Goal: Task Accomplishment & Management: Manage account settings

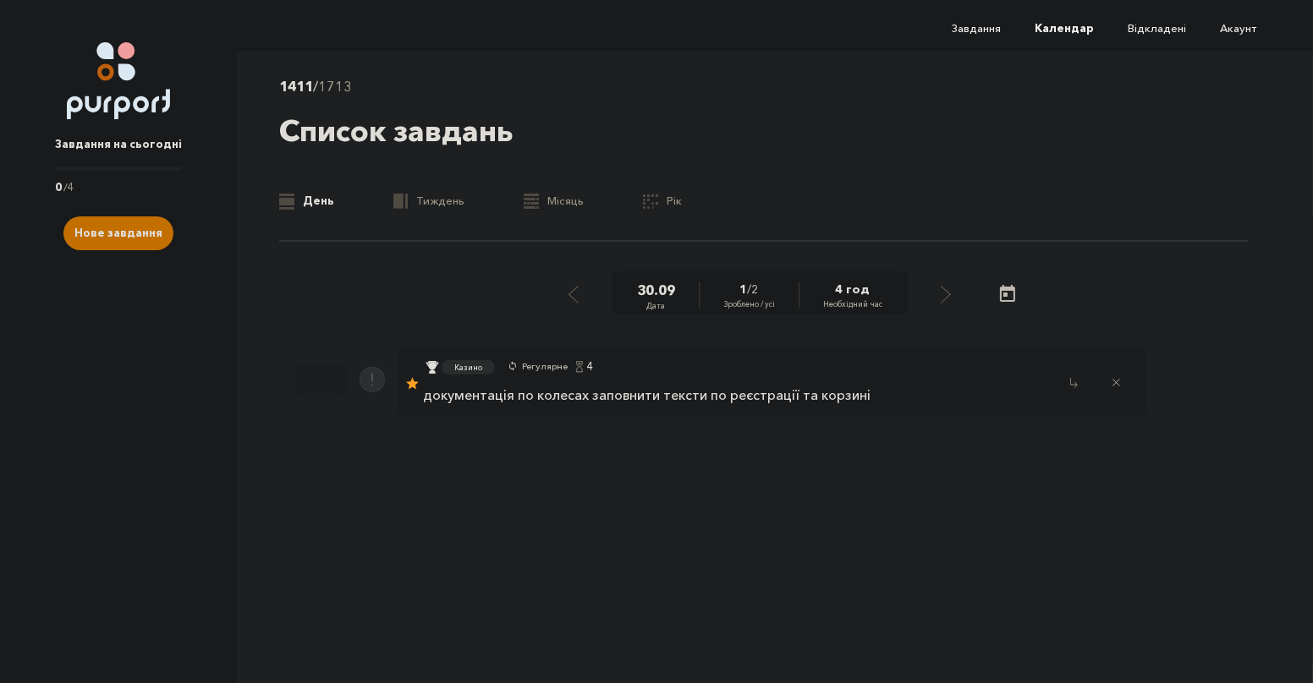
drag, startPoint x: 0, startPoint y: 0, endPoint x: 589, endPoint y: 294, distance: 657.9
click at [589, 294] on div "30 . 09 Дата 1 / 2 Зроблено / усі 4 год Необхідний час" at bounding box center [760, 294] width 398 height 45
click at [695, 366] on div "Казино Регулярне 4" at bounding box center [646, 369] width 447 height 29
click at [677, 400] on p "документація по колесах заповнити тексти по реєстрації та корзині" at bounding box center [646, 395] width 447 height 15
select select "4"
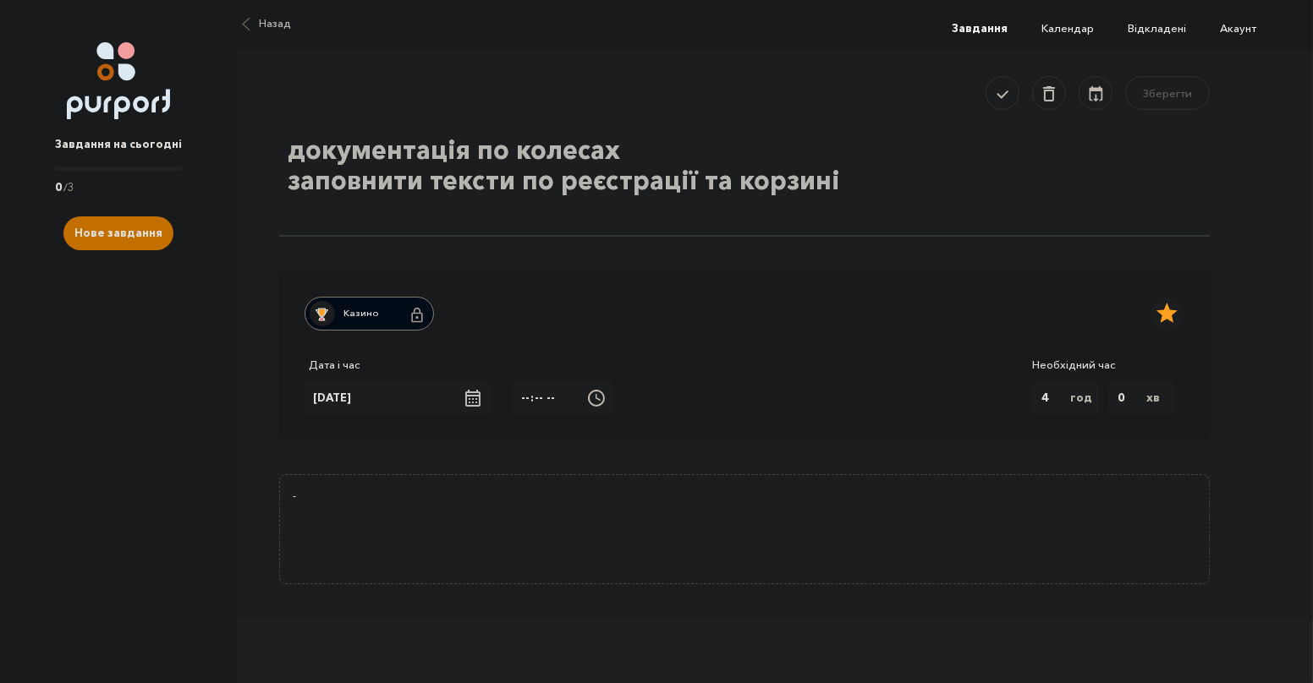
drag, startPoint x: 623, startPoint y: 148, endPoint x: 305, endPoint y: 146, distance: 318.1
click at [290, 142] on textarea "документація по колесах заповнити тексти по реєстрації та корзині" at bounding box center [744, 182] width 930 height 110
drag, startPoint x: 305, startPoint y: 146, endPoint x: 695, endPoint y: 144, distance: 390.0
click at [695, 144] on textarea "документація по колесах заповнити тексти по реєстрації та корзині" at bounding box center [744, 182] width 930 height 110
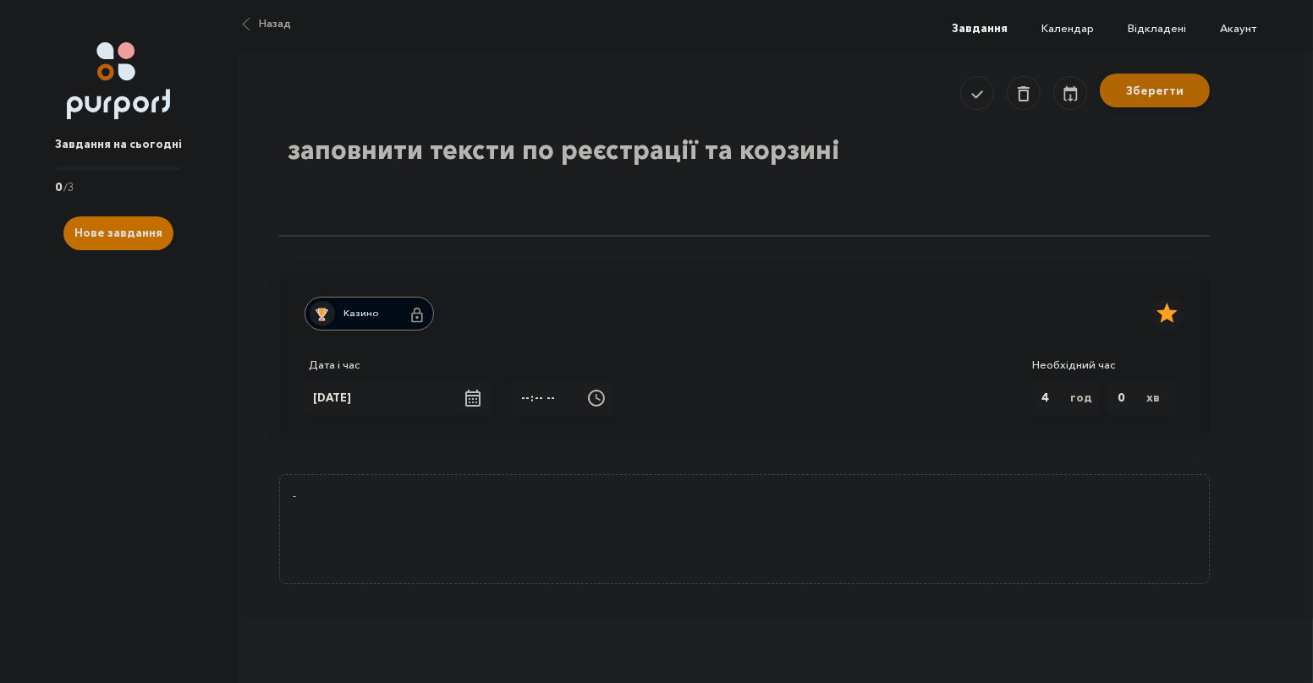
type textarea "заповнити тексти по реєстрації та корзині"
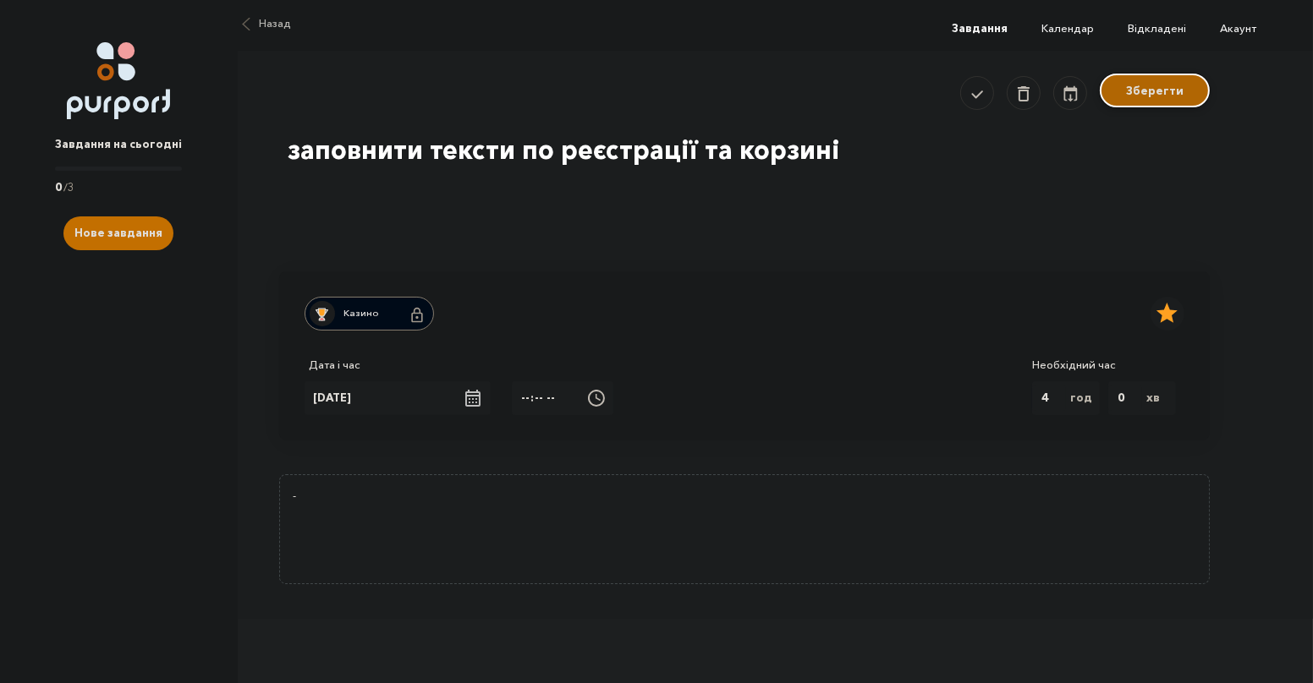
click at [1168, 101] on button "Зберегти" at bounding box center [1155, 91] width 110 height 34
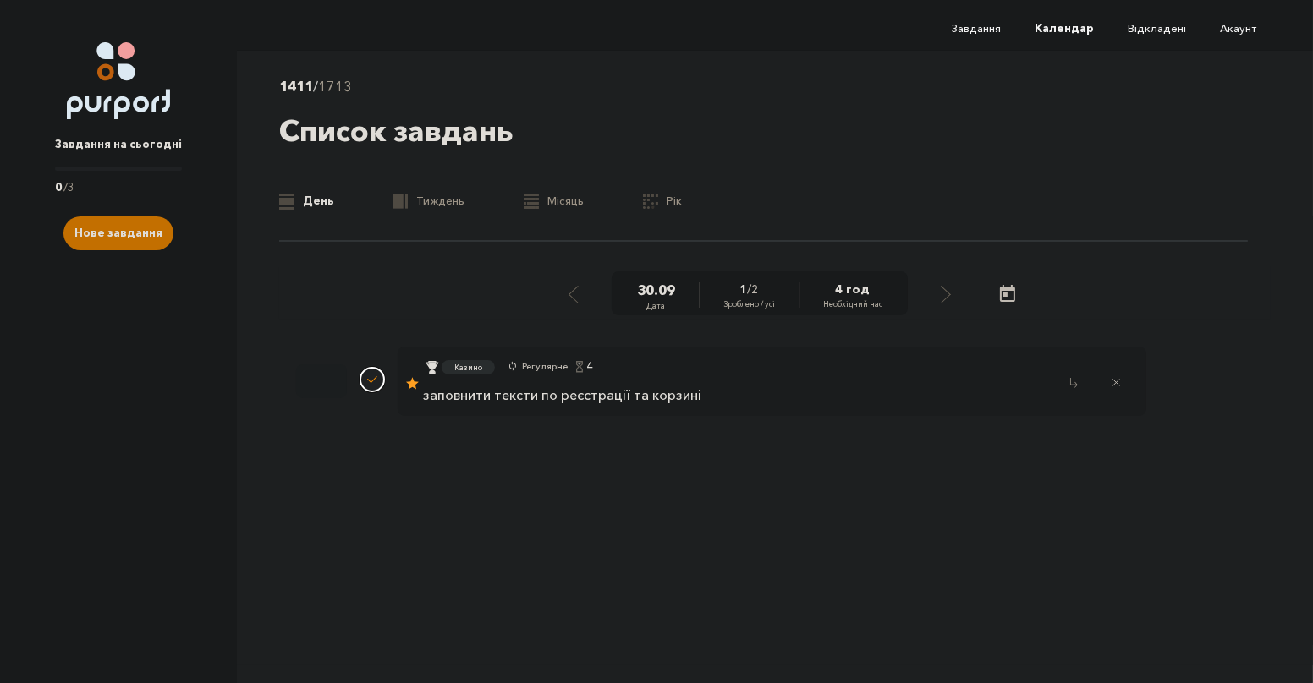
click at [380, 388] on button "Done task" at bounding box center [372, 379] width 25 height 25
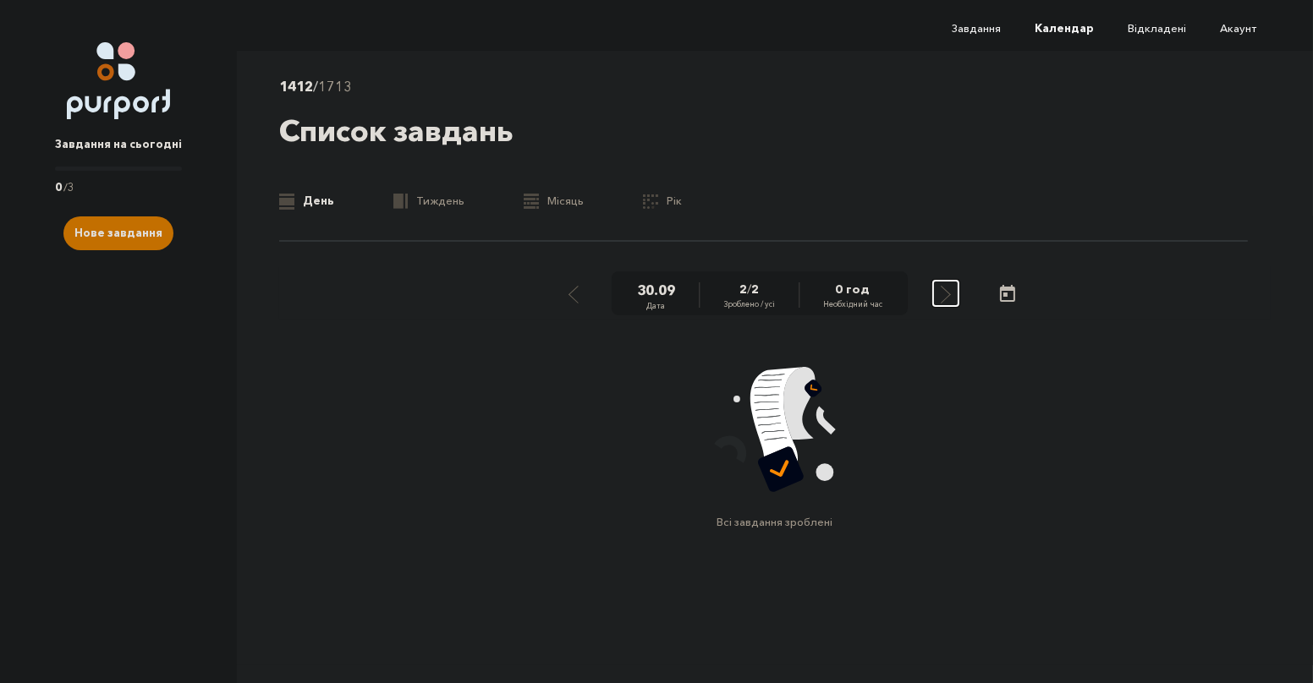
click at [948, 297] on icon "Select next day" at bounding box center [946, 295] width 10 height 18
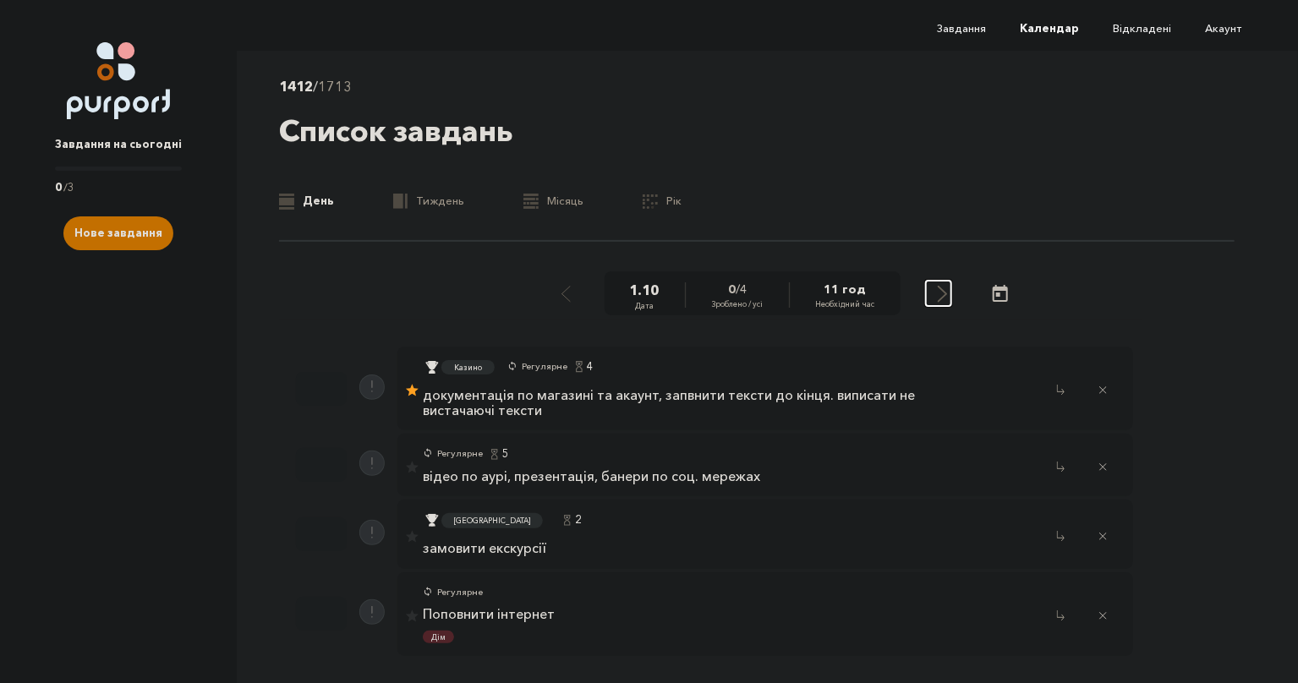
click at [947, 290] on icon "Select next day" at bounding box center [943, 295] width 10 height 18
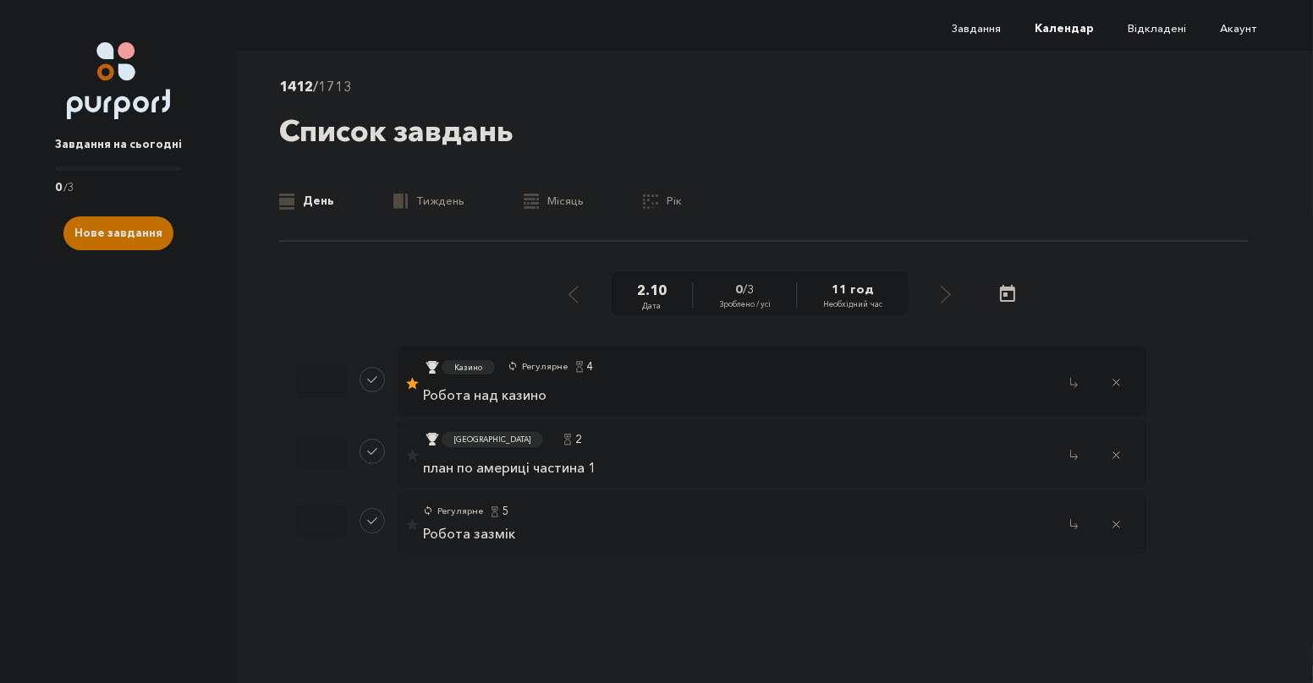
click at [579, 389] on link "Робота над казино" at bounding box center [542, 395] width 238 height 15
select select "4"
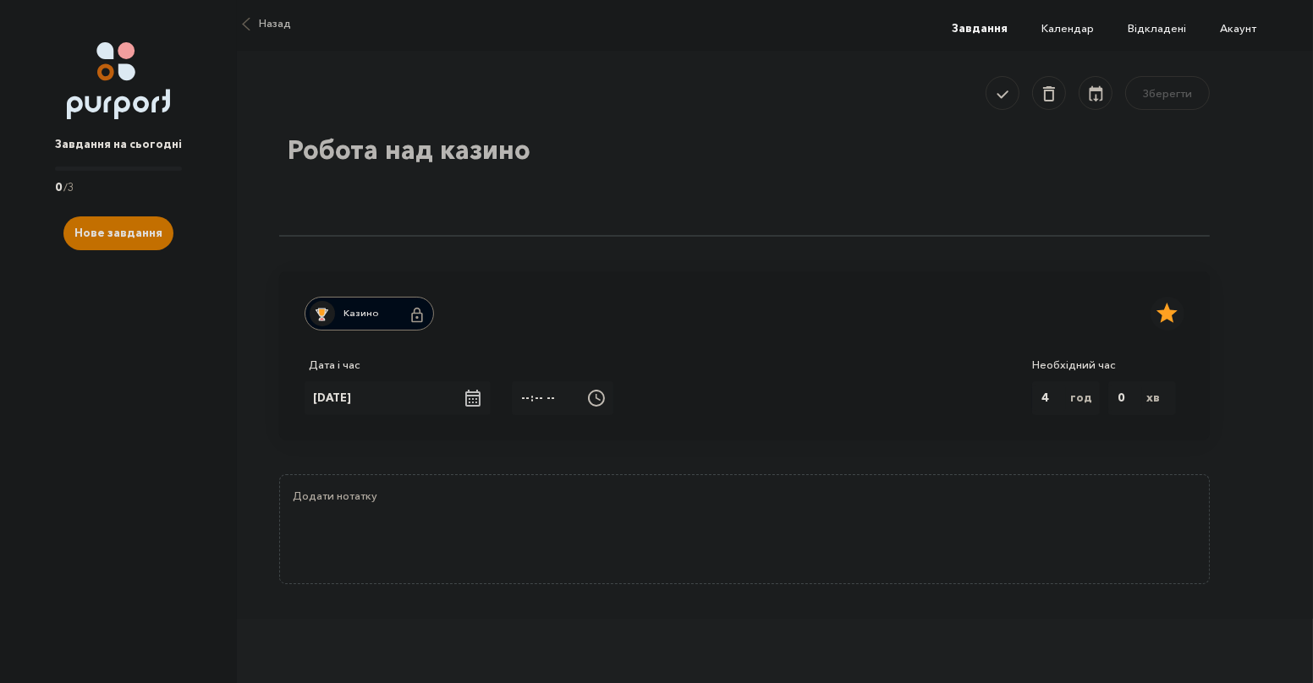
click at [414, 151] on textarea "Робота над казино" at bounding box center [744, 182] width 930 height 110
paste textarea "окументація по колесах"
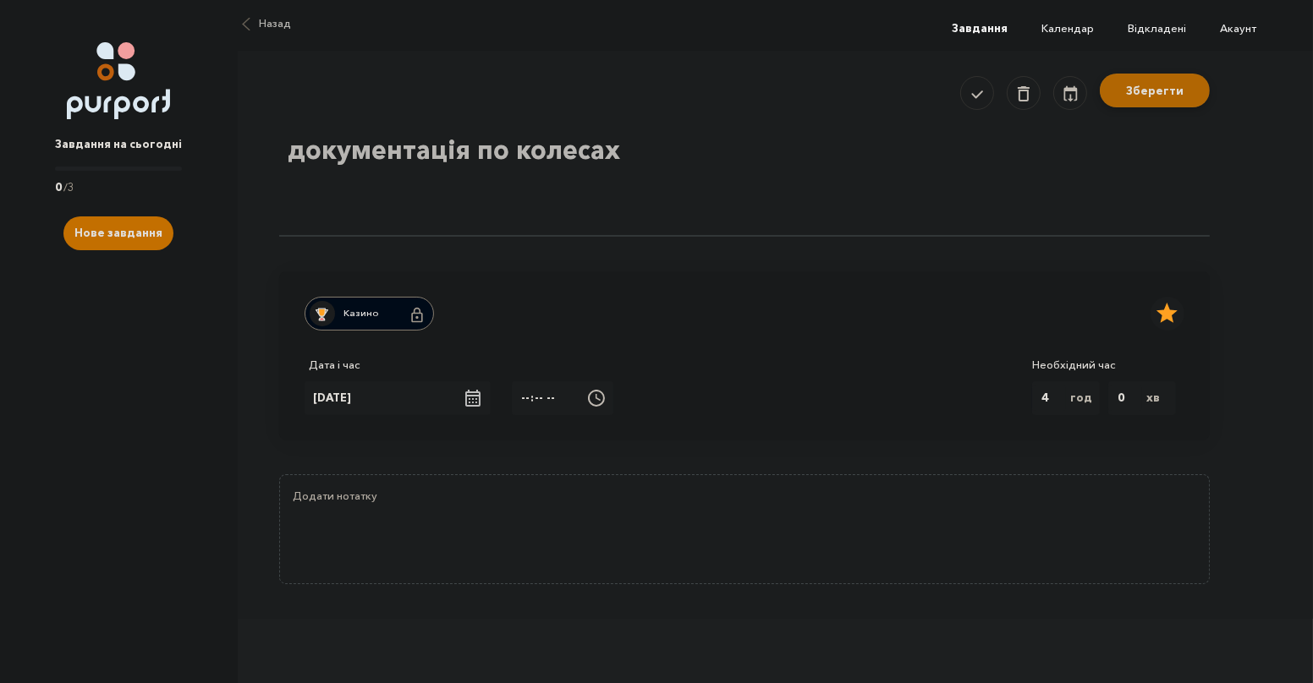
type textarea "документація по колесах"
click at [1187, 99] on button "Зберегти" at bounding box center [1155, 91] width 110 height 34
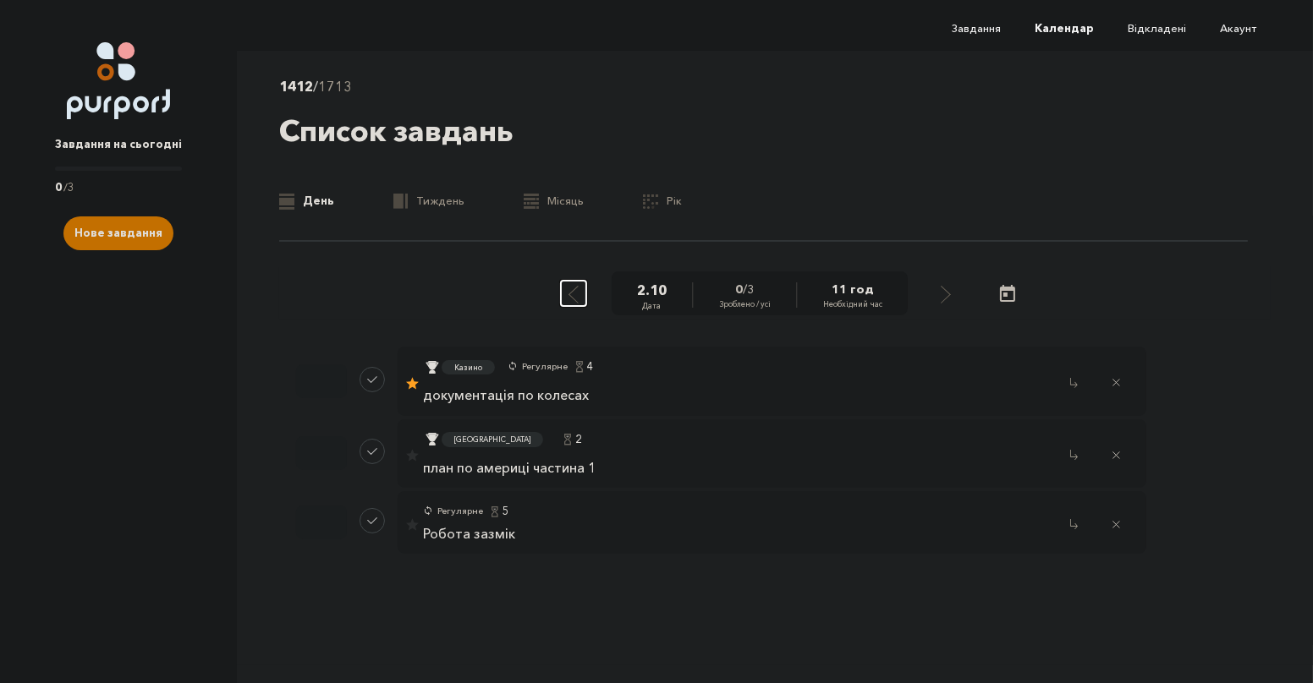
click at [579, 299] on div "Select previous day" at bounding box center [573, 293] width 15 height 21
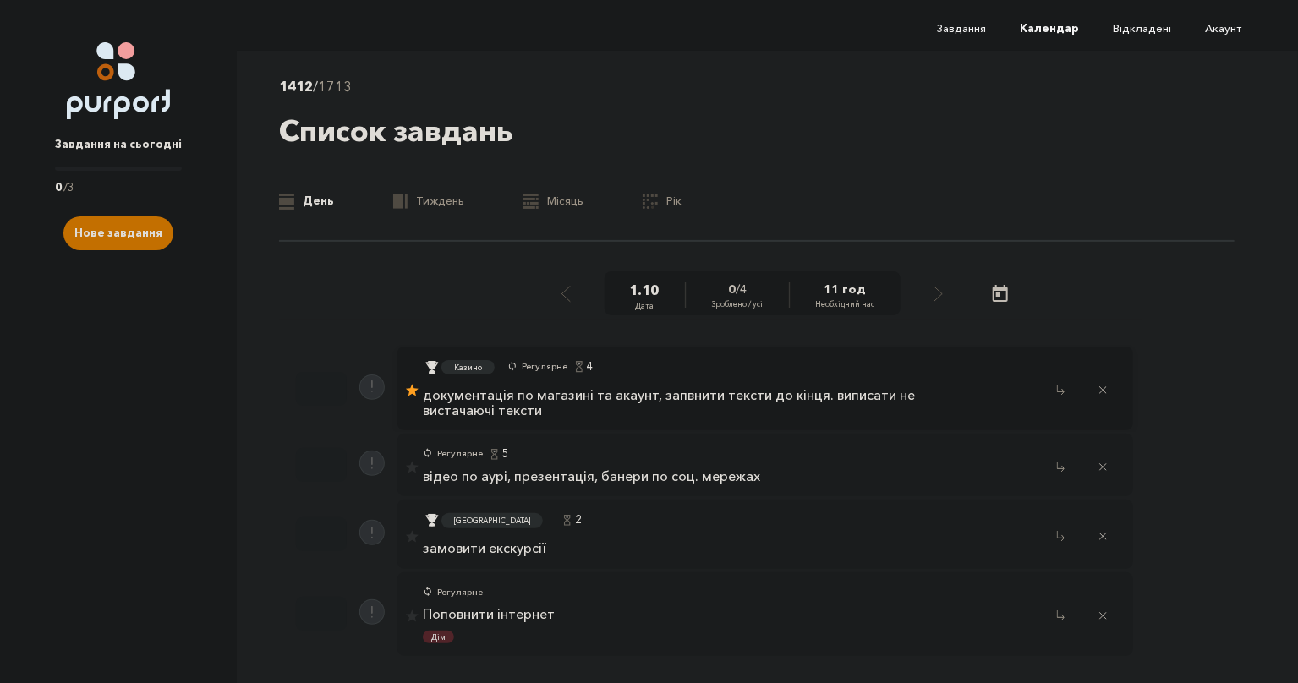
click at [670, 379] on div "Казино Регулярне 4" at bounding box center [686, 369] width 526 height 29
click at [682, 400] on p "документація по магазині та акаунт, запвнити тексти до кінця. виписати не виста…" at bounding box center [686, 403] width 526 height 30
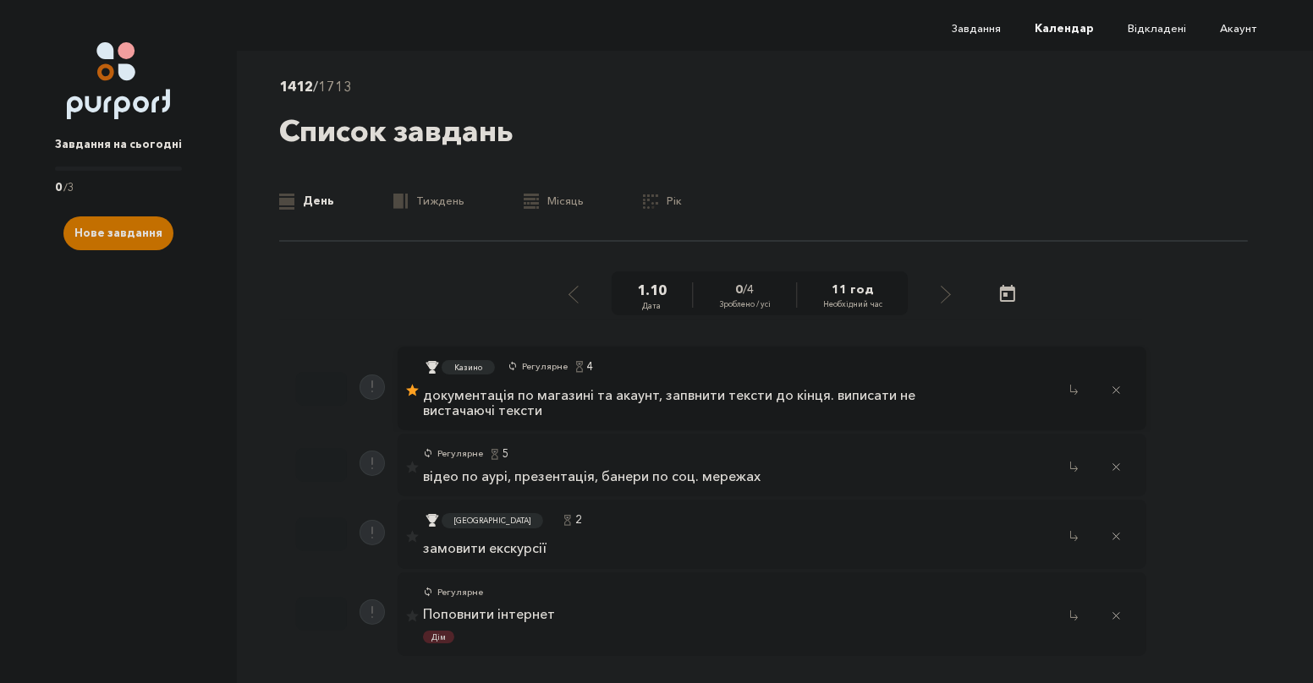
select select "4"
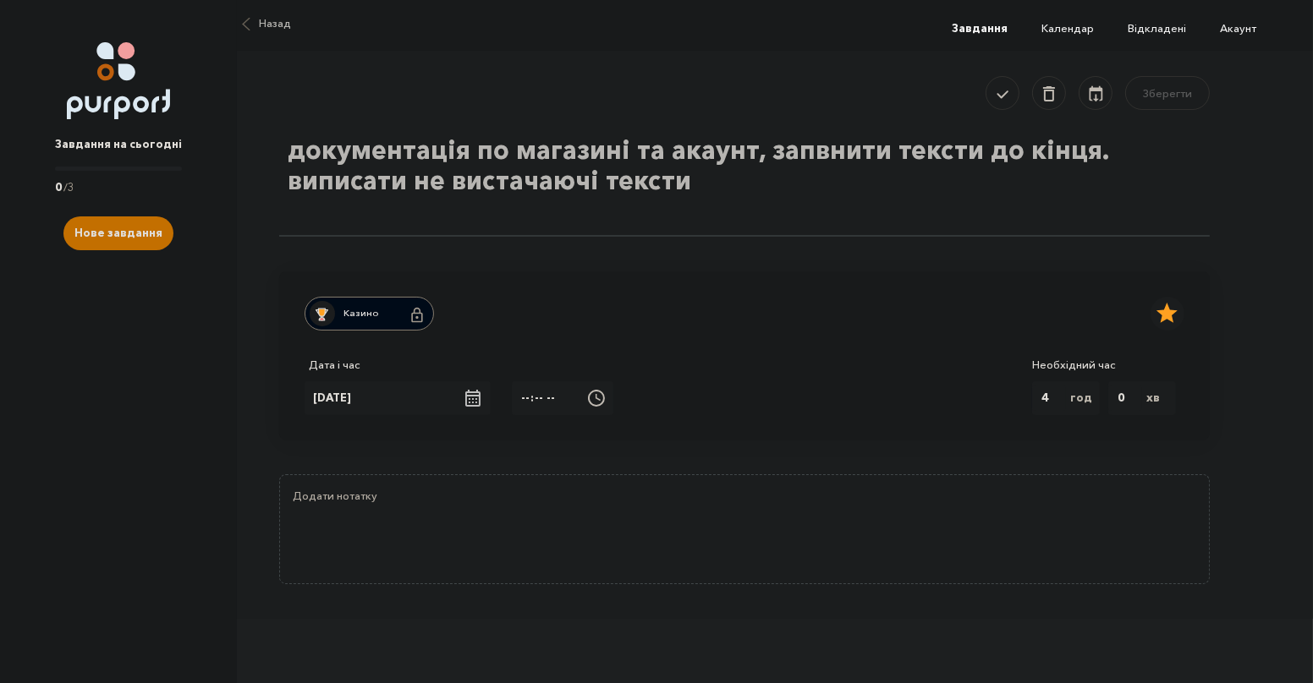
drag, startPoint x: 760, startPoint y: 155, endPoint x: 133, endPoint y: 153, distance: 627.7
click at [279, 153] on textarea "документація по магазині та акаунт, запвнити тексти до кінця. виписати не виста…" at bounding box center [744, 182] width 930 height 110
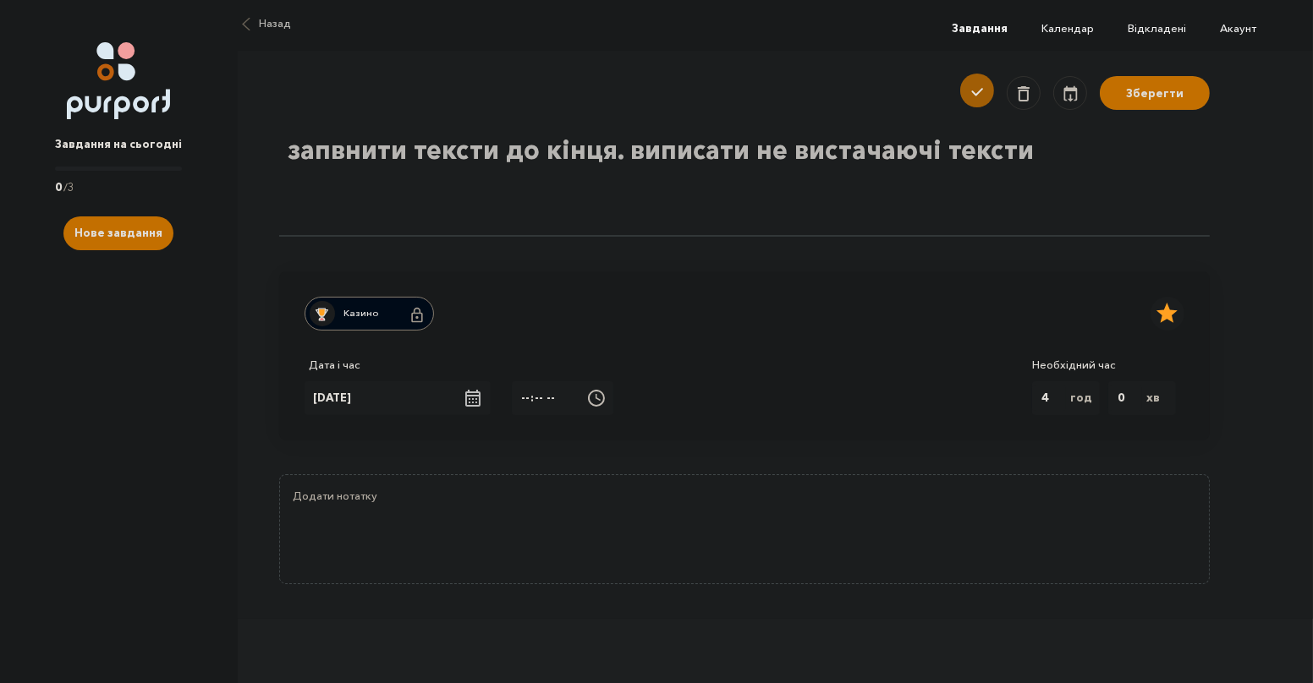
type textarea "запвнити тексти до кінця. виписати не вистачаючі тексти"
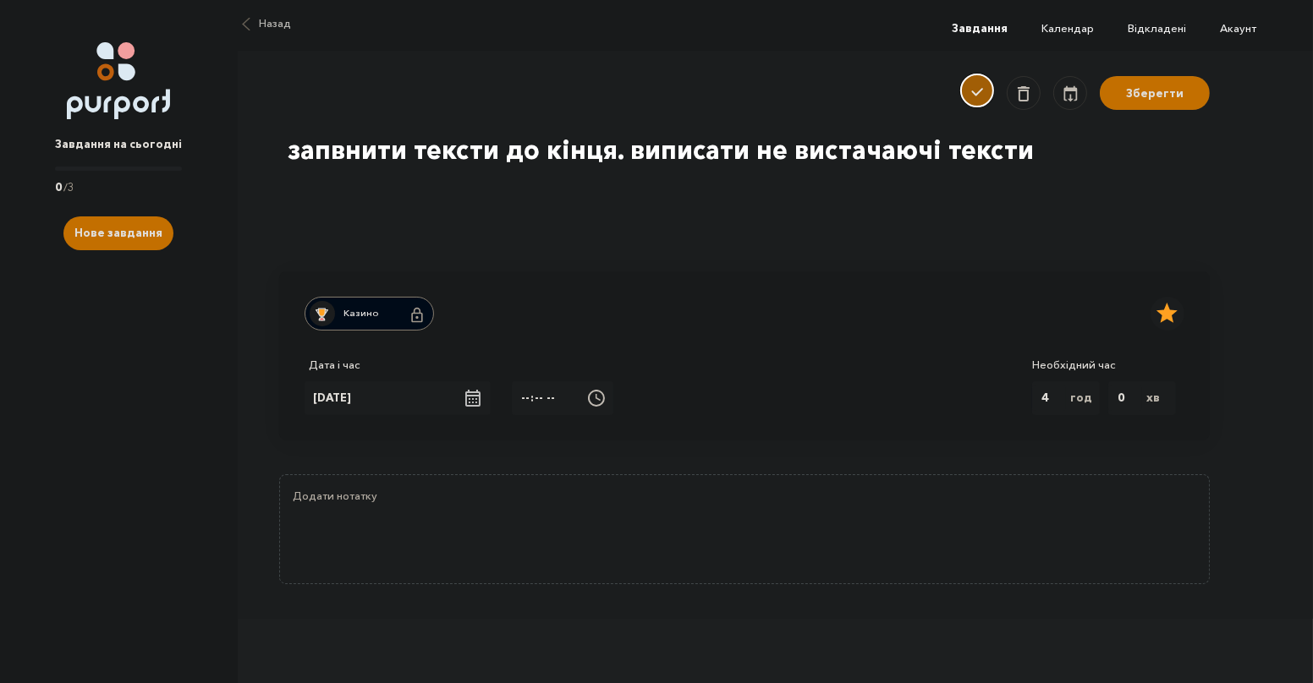
click at [971, 100] on div "Done single task" at bounding box center [977, 90] width 22 height 20
click at [1123, 98] on button "Зберегти" at bounding box center [1155, 91] width 110 height 34
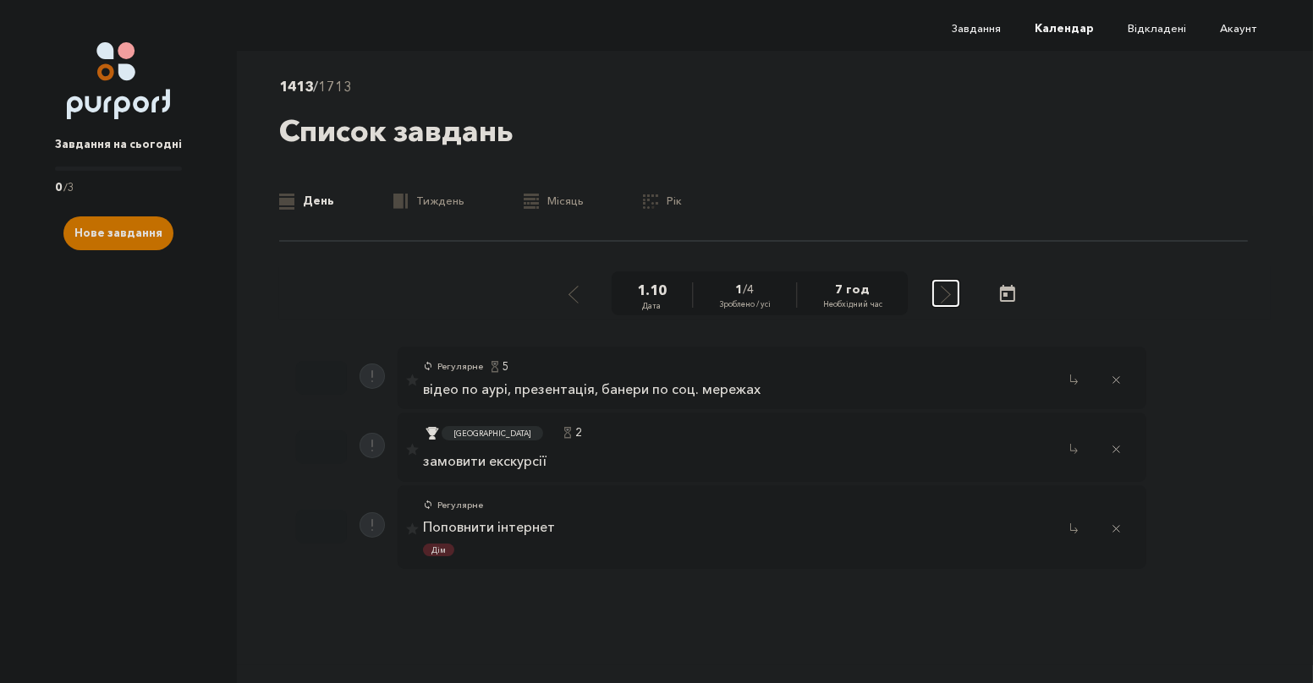
click at [946, 300] on div "Select next day" at bounding box center [945, 293] width 15 height 21
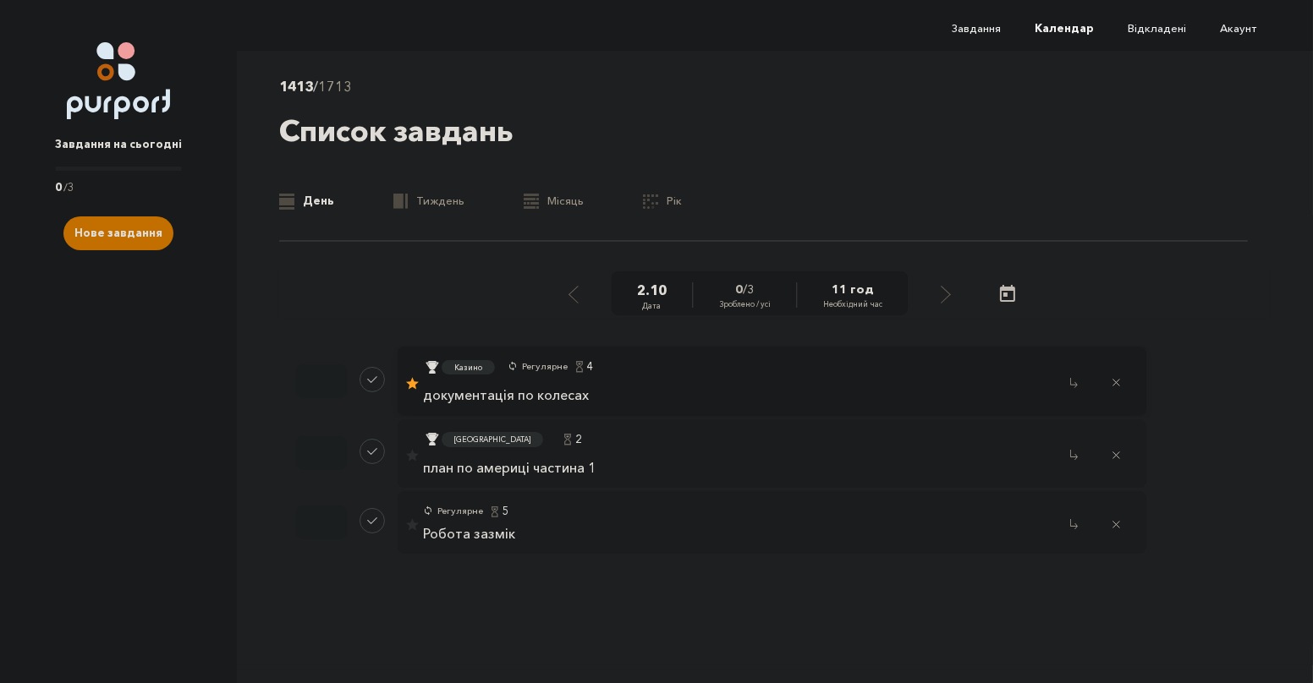
click at [626, 400] on link "документація по колесах" at bounding box center [542, 395] width 238 height 15
select select "4"
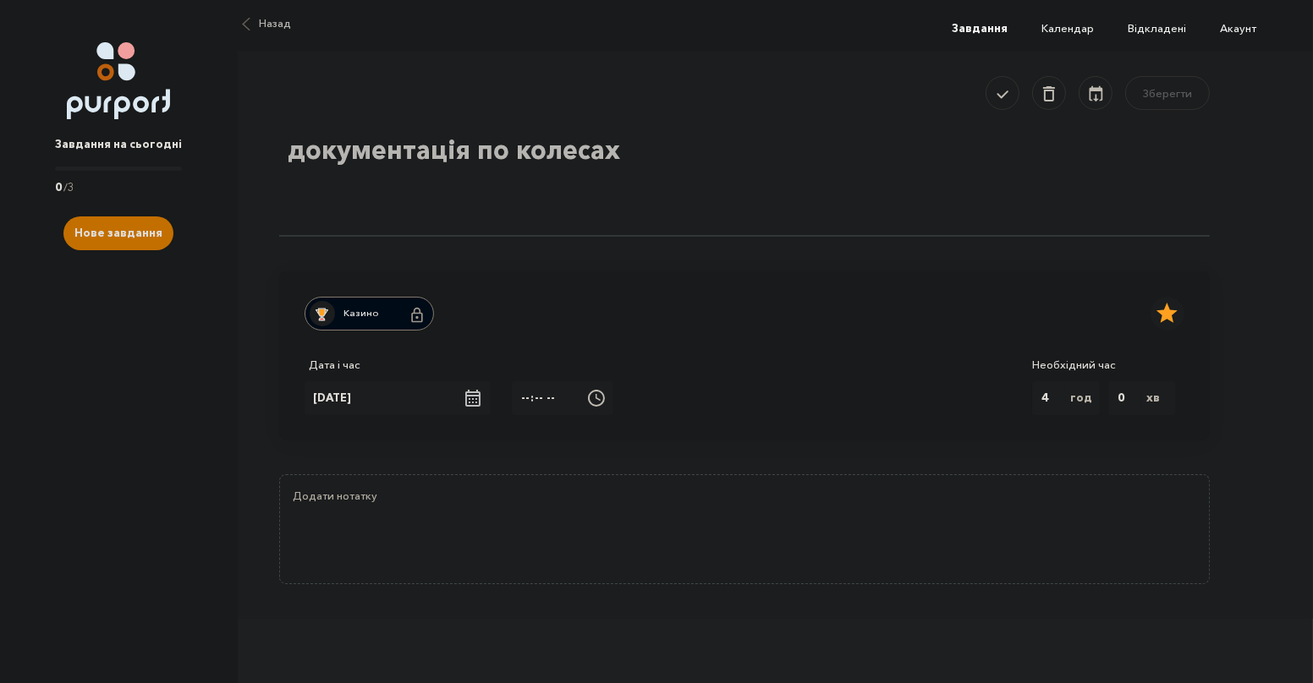
click at [636, 152] on textarea "документація по колесах" at bounding box center [744, 182] width 930 height 110
paste textarea "документація по магазині та акаунт,"
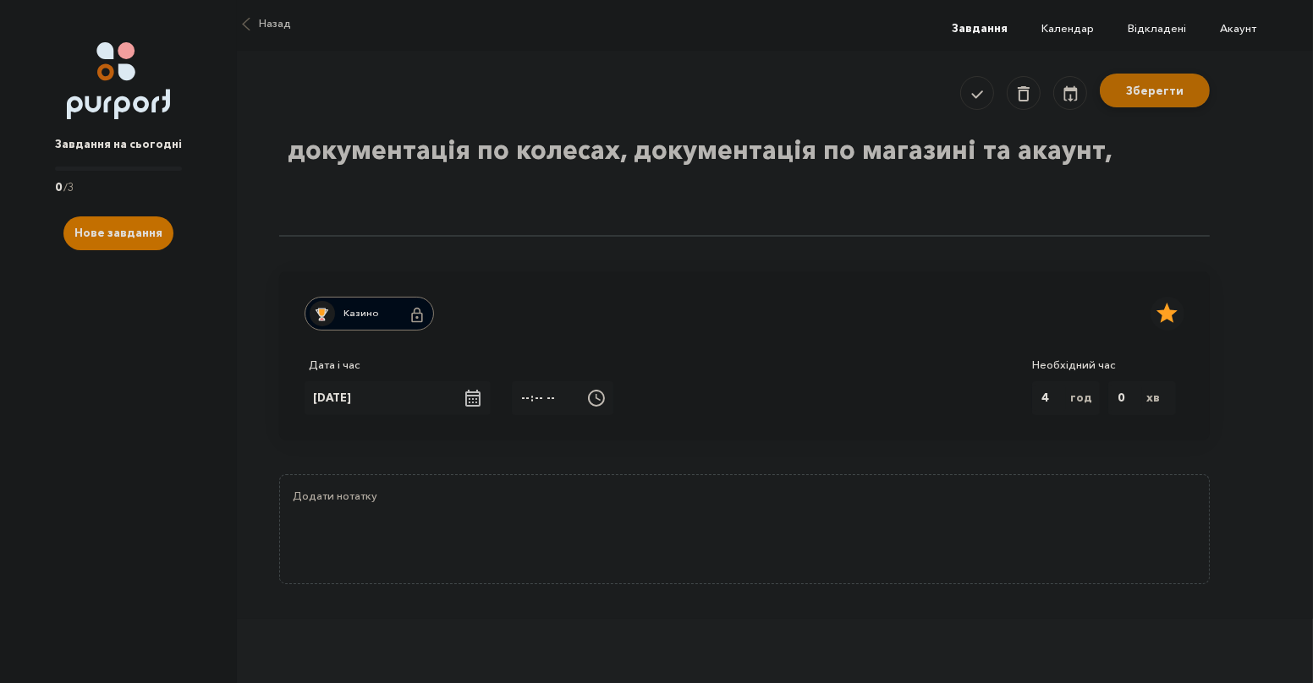
type textarea "документація по колесах, документація по магазині та акаунт,"
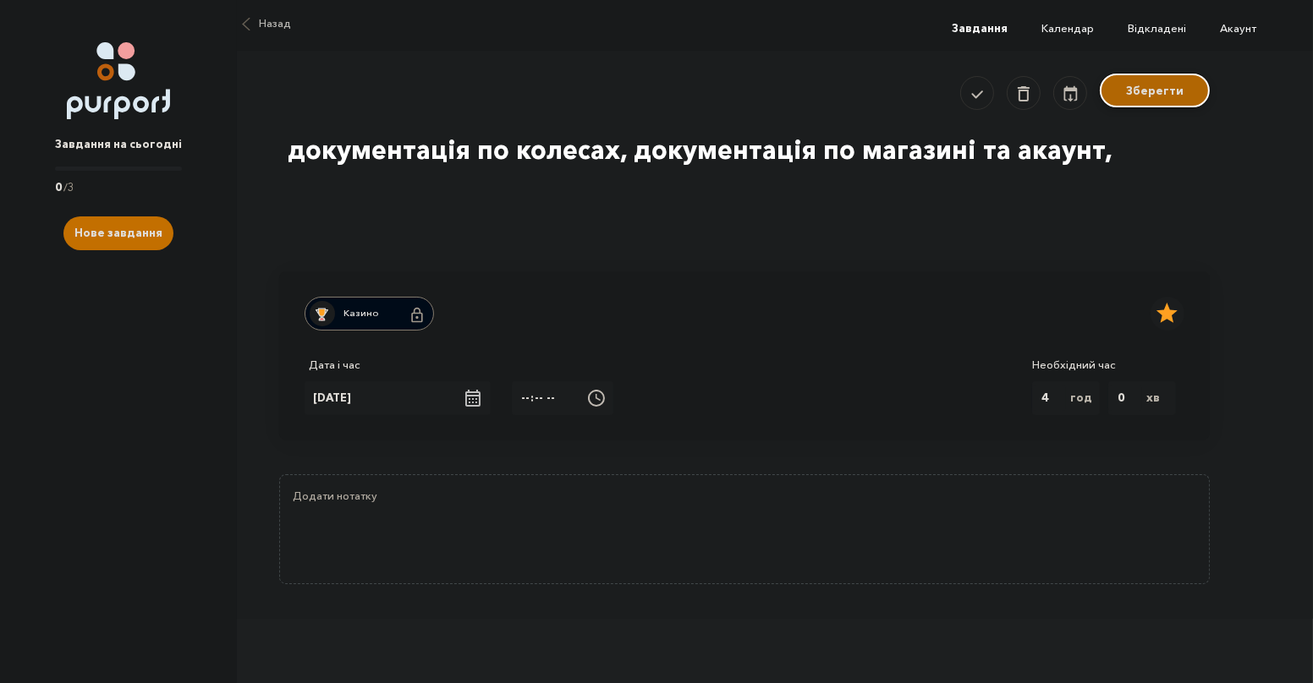
click at [1156, 98] on button "Зберегти" at bounding box center [1155, 91] width 110 height 34
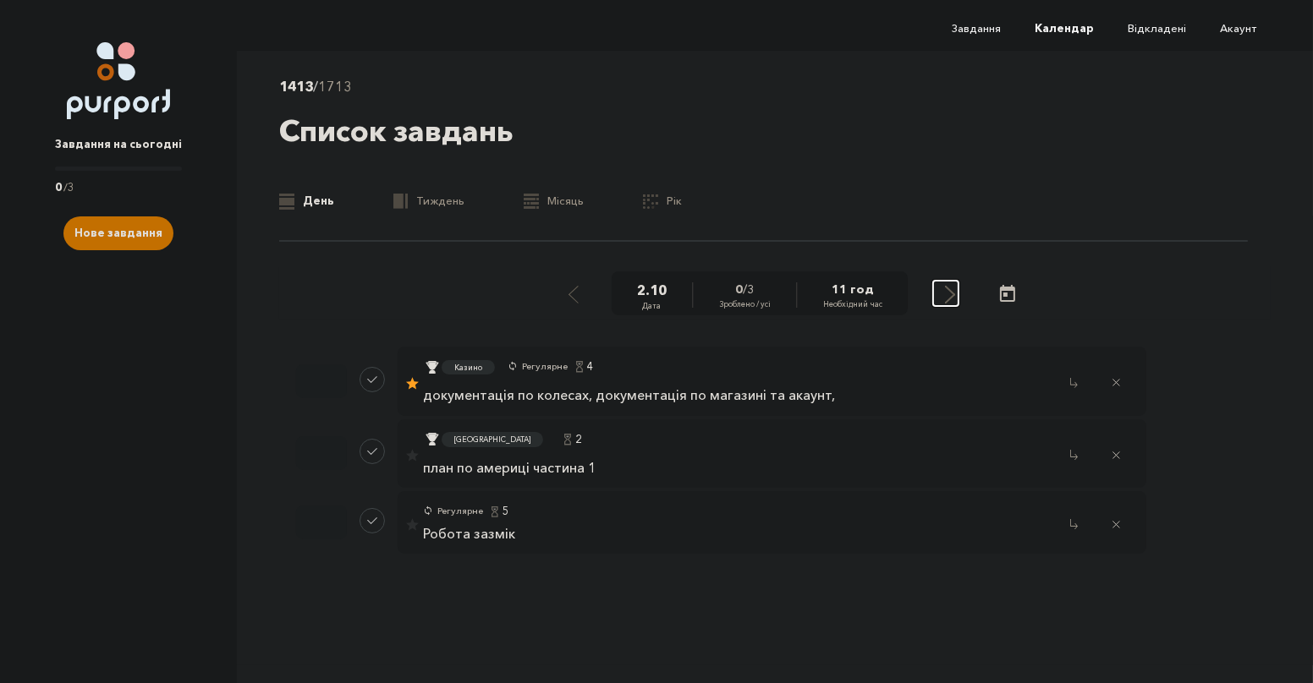
click at [939, 288] on button "Select next day" at bounding box center [945, 293] width 25 height 25
click at [565, 398] on link "Робота над казино" at bounding box center [542, 395] width 238 height 15
select select "4"
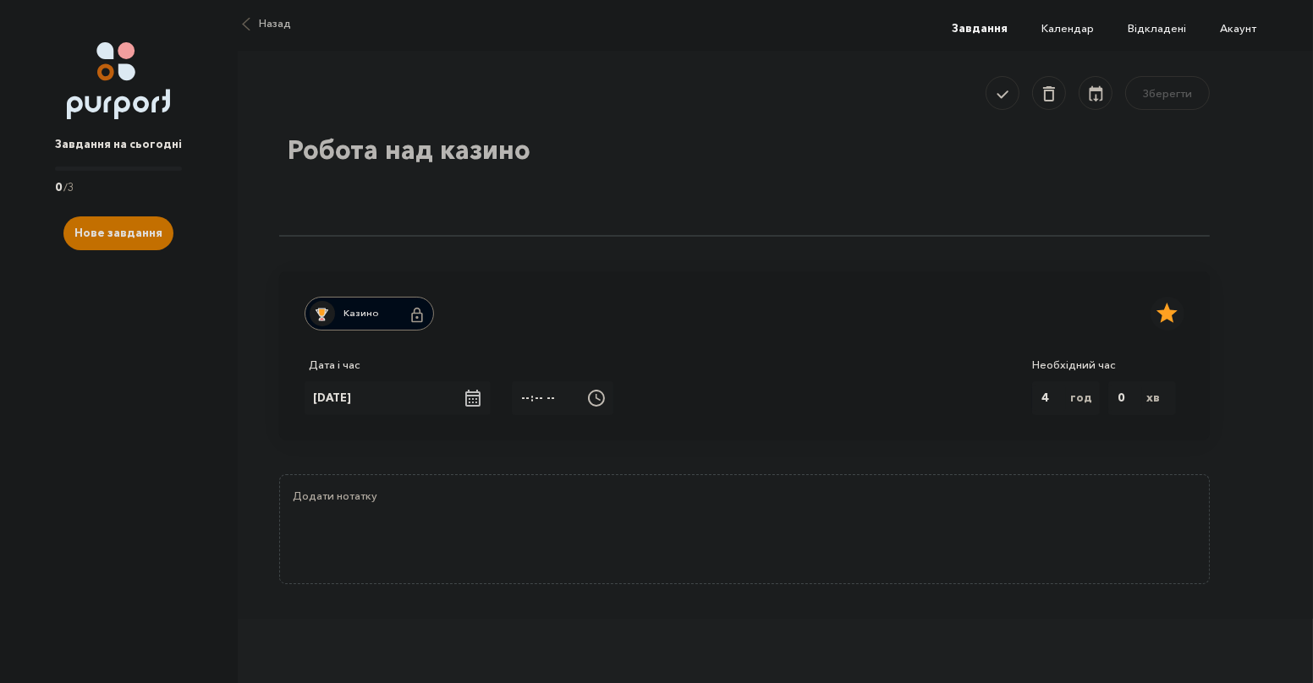
click at [420, 156] on textarea "Робота над казино" at bounding box center [744, 182] width 930 height 110
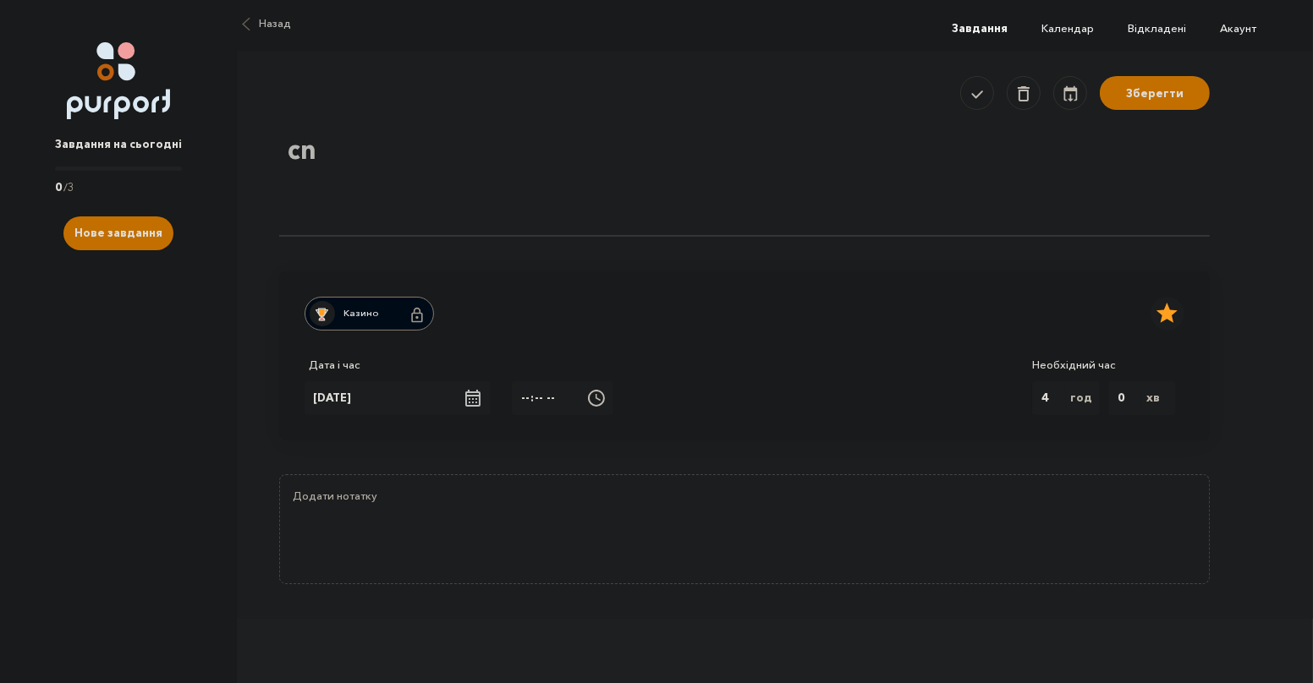
type textarea "c"
type textarea "сторінка гри"
click at [1150, 104] on button "Зберегти" at bounding box center [1155, 91] width 110 height 34
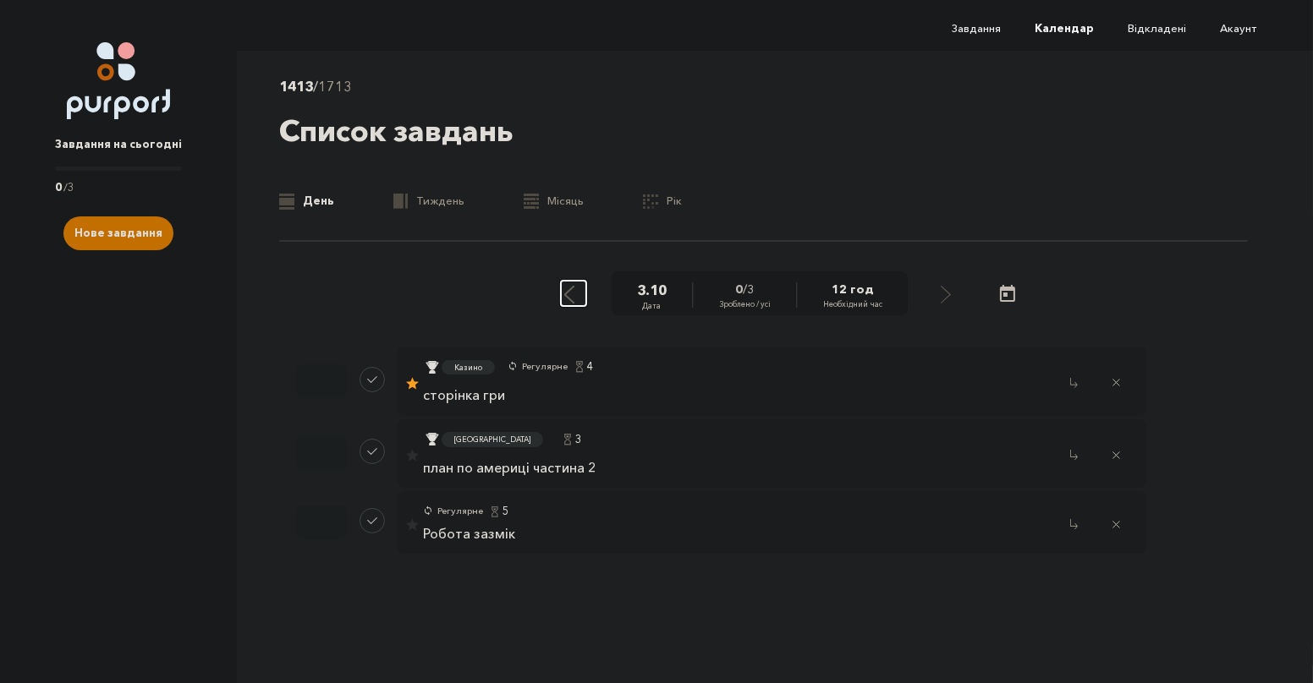
click at [573, 290] on line "Select previous day" at bounding box center [569, 291] width 8 height 8
click at [574, 290] on icon "Select previous day" at bounding box center [569, 295] width 10 height 18
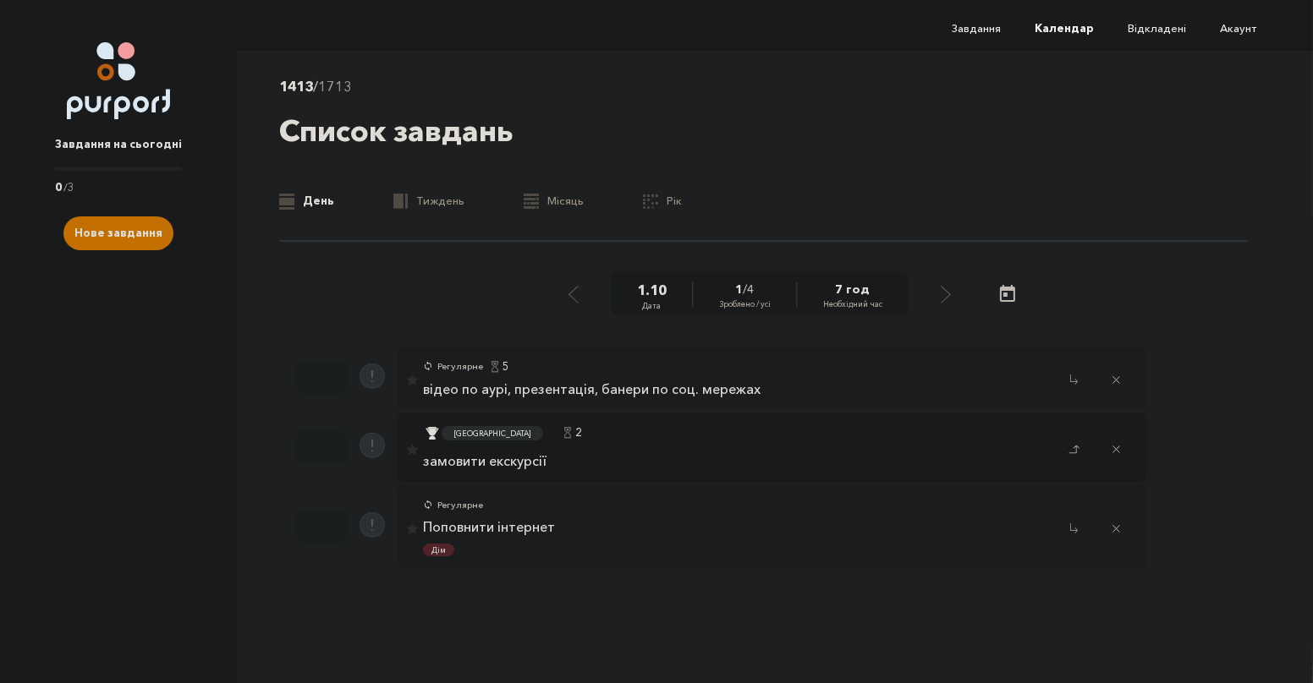
click at [1078, 447] on icon "Close popup" at bounding box center [1073, 449] width 11 height 14
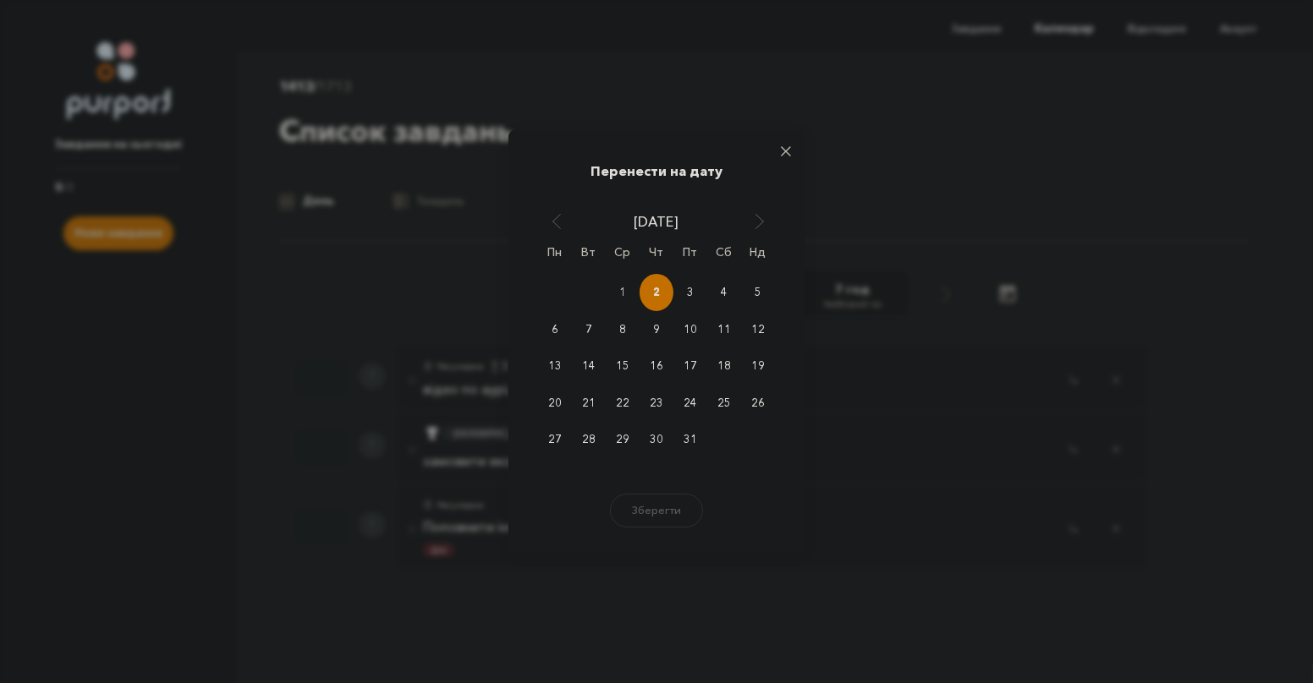
click at [650, 294] on div "2" at bounding box center [657, 292] width 34 height 37
click at [667, 509] on button "Зберегти" at bounding box center [657, 508] width 102 height 34
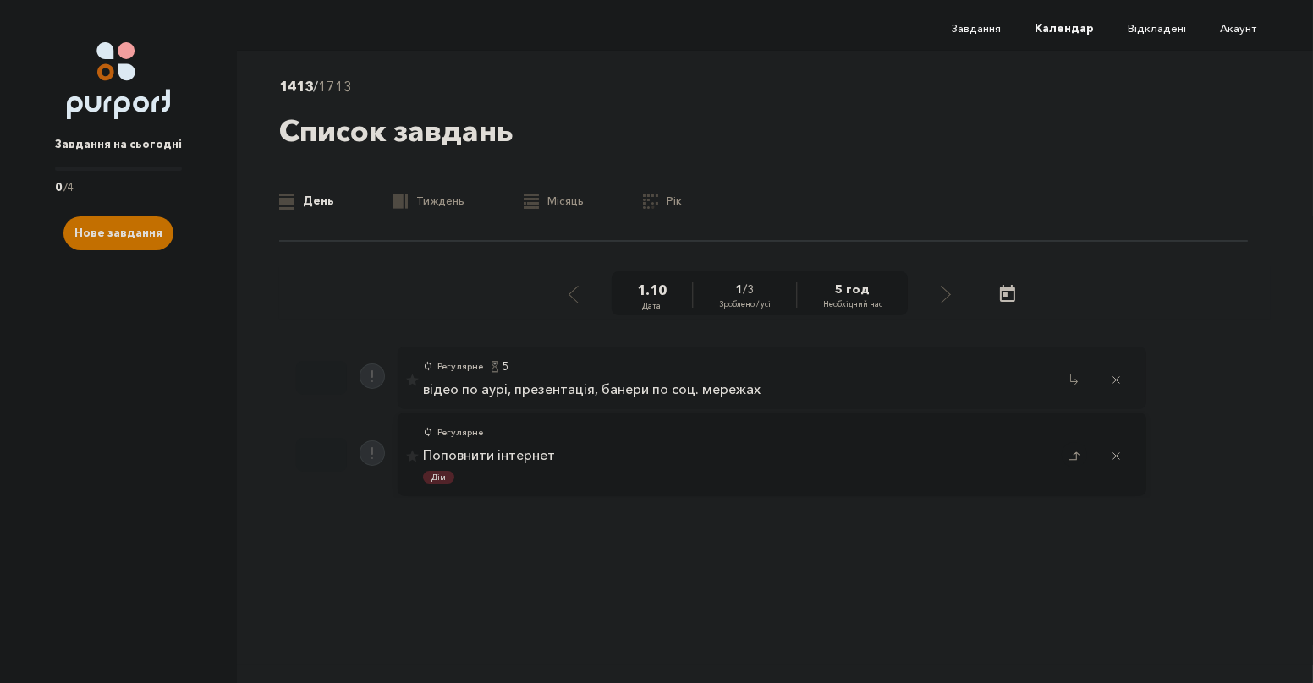
click at [1079, 452] on button "Close popup" at bounding box center [1074, 454] width 25 height 25
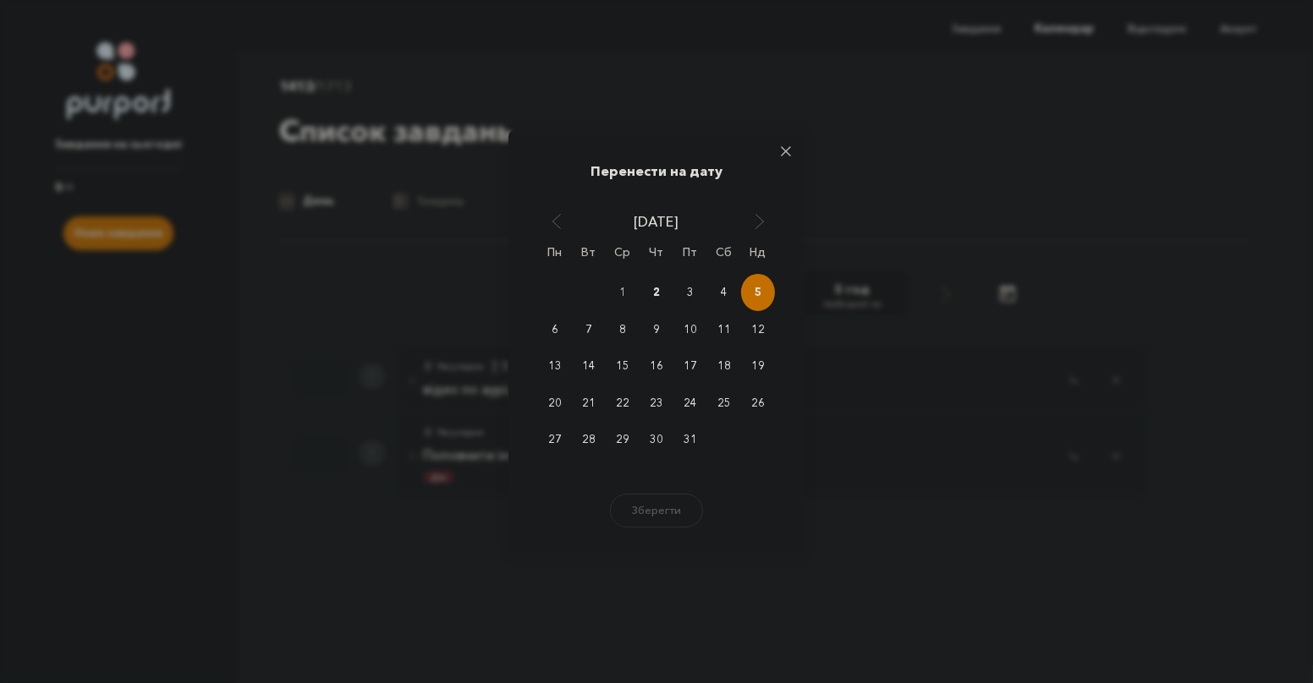
click at [762, 284] on div "5" at bounding box center [758, 292] width 34 height 37
click at [683, 504] on button "Зберегти" at bounding box center [657, 508] width 102 height 34
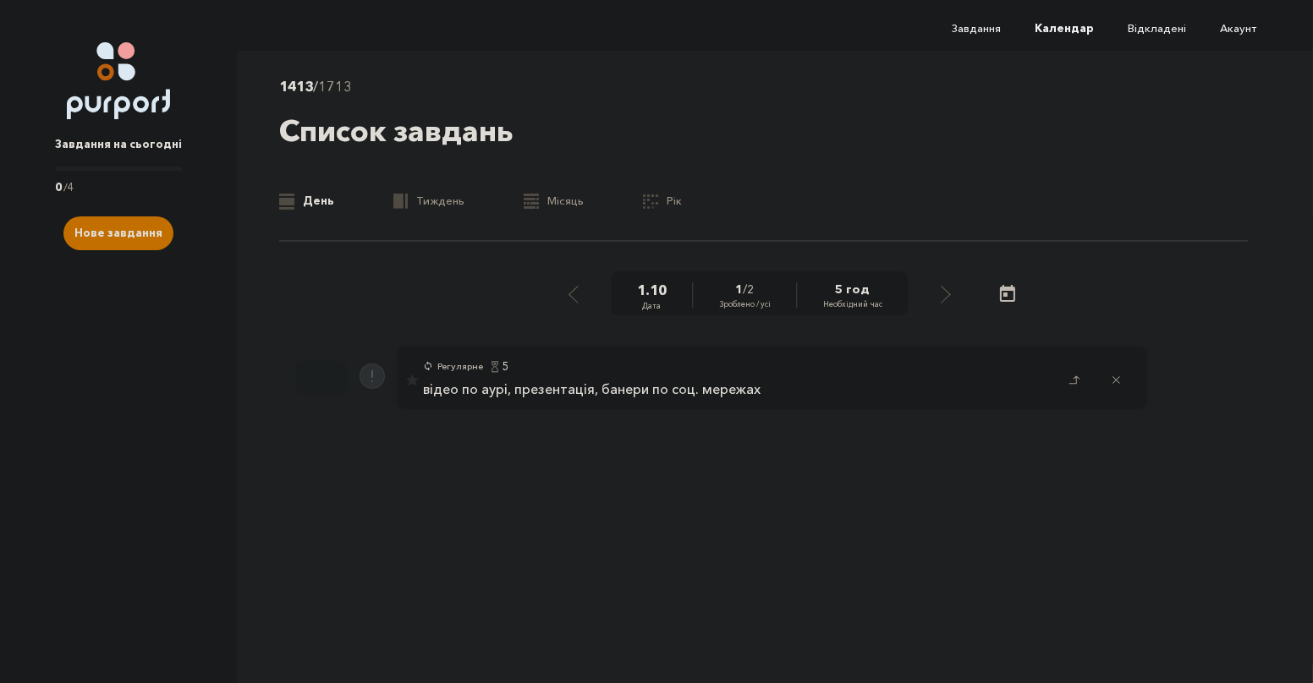
click at [1082, 382] on button "Close popup" at bounding box center [1074, 377] width 25 height 25
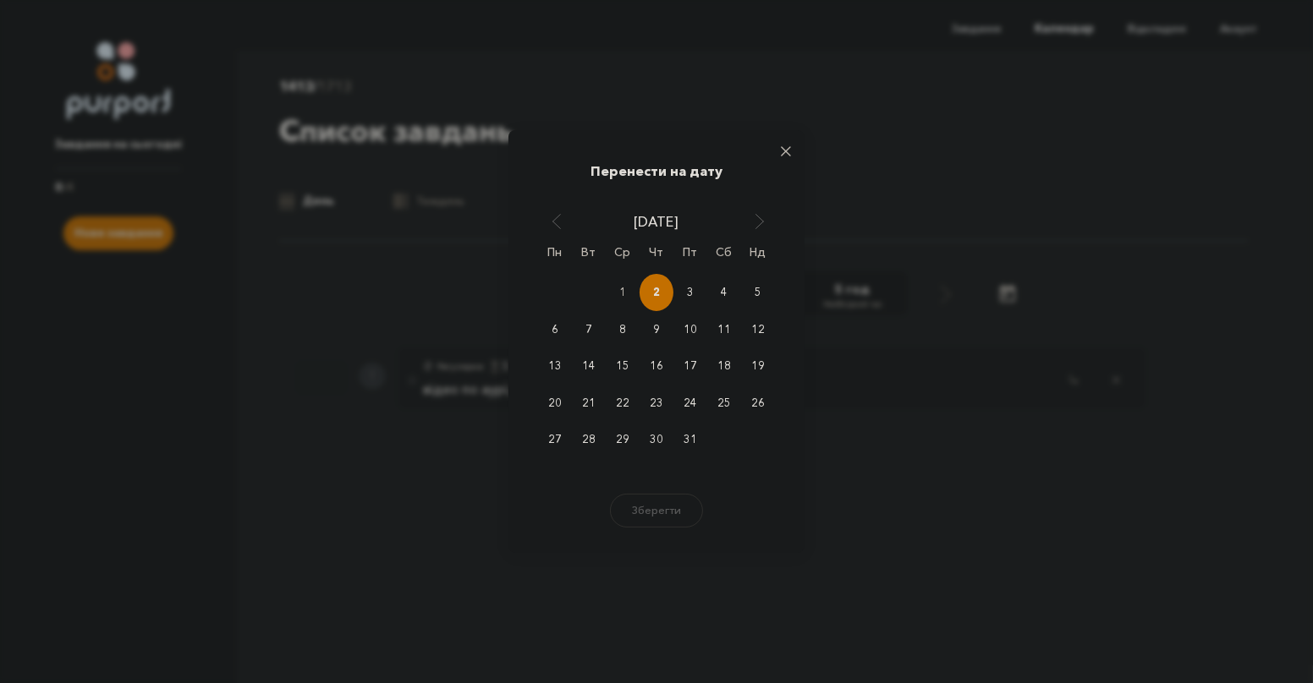
click at [662, 292] on div "2" at bounding box center [657, 292] width 34 height 37
click at [645, 523] on button "Зберегти" at bounding box center [657, 508] width 102 height 34
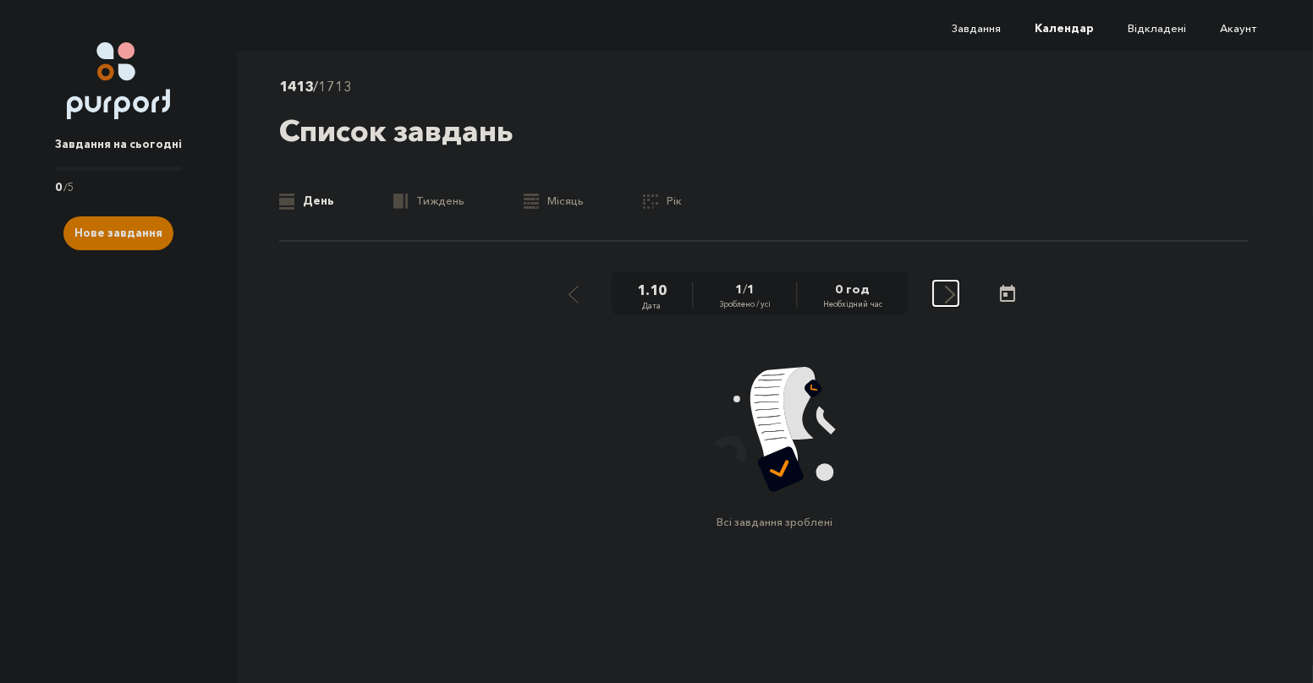
click at [948, 287] on line "Select next day" at bounding box center [950, 291] width 8 height 8
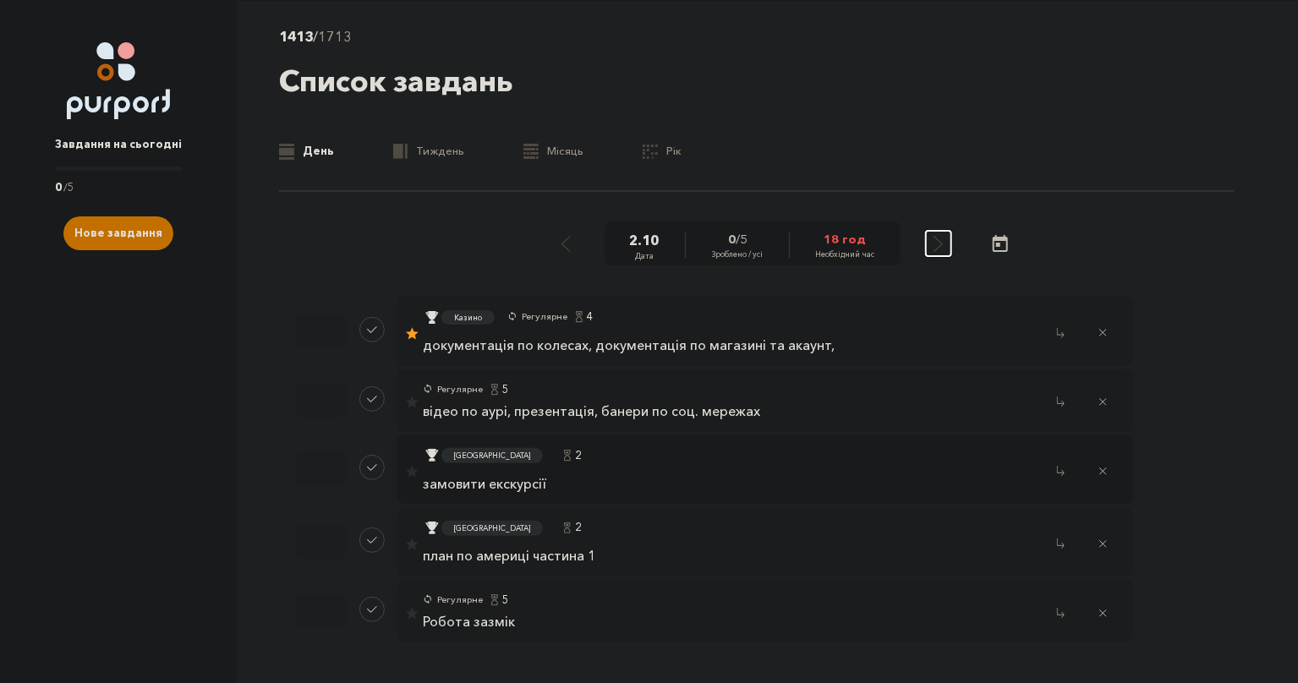
scroll to position [52, 0]
